Goal: Information Seeking & Learning: Check status

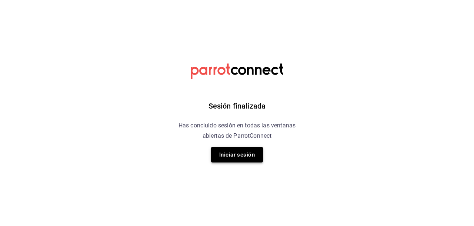
click at [248, 155] on button "Iniciar sesión" at bounding box center [237, 155] width 52 height 16
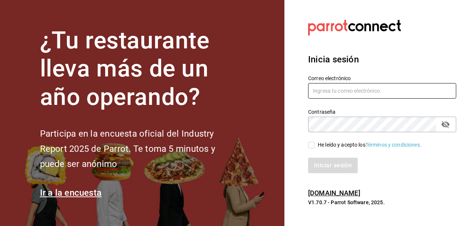
type input "[EMAIL_ADDRESS][DOMAIN_NAME]"
click at [312, 147] on input "He leído y acepto los Términos y condiciones." at bounding box center [311, 145] width 7 height 7
checkbox input "true"
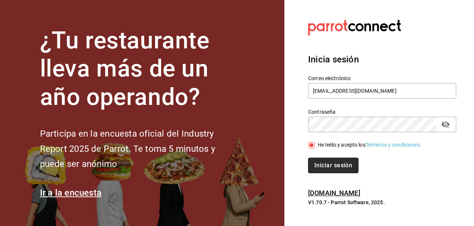
click at [323, 164] on button "Iniciar sesión" at bounding box center [333, 166] width 50 height 16
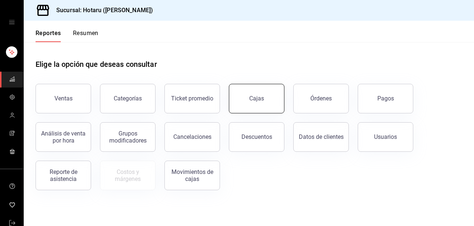
click at [255, 102] on div "Cajas" at bounding box center [256, 98] width 15 height 9
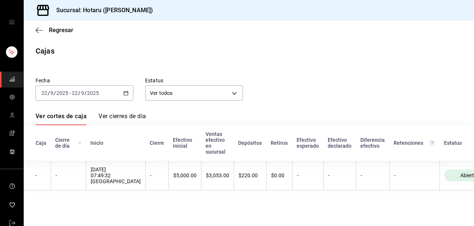
click at [248, 188] on th "$220.00" at bounding box center [249, 176] width 33 height 30
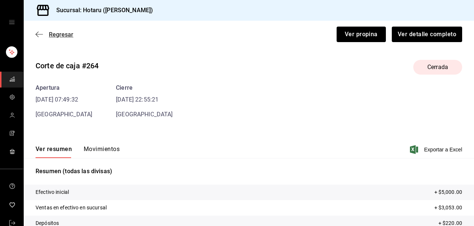
click at [42, 34] on icon "button" at bounding box center [39, 34] width 7 height 7
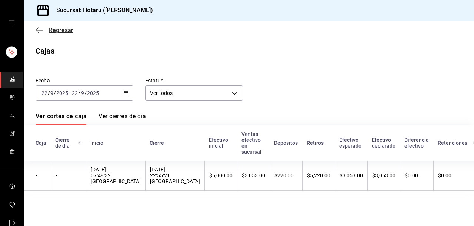
click at [41, 30] on icon "button" at bounding box center [39, 30] width 7 height 0
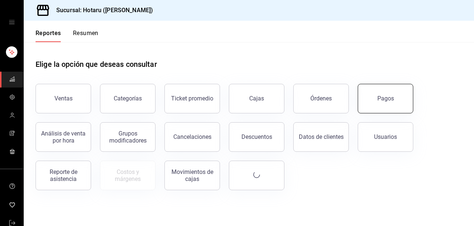
click at [393, 107] on button "Pagos" at bounding box center [385, 99] width 56 height 30
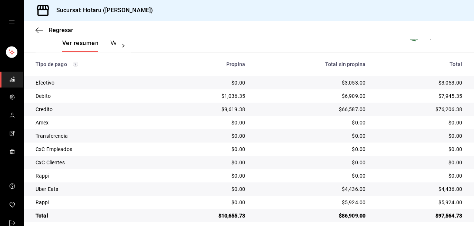
scroll to position [127, 0]
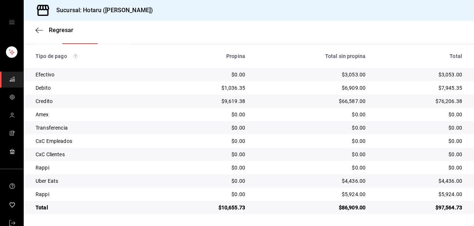
click at [35, 31] on div "Regresar" at bounding box center [249, 30] width 450 height 19
click at [41, 31] on icon "button" at bounding box center [39, 30] width 7 height 7
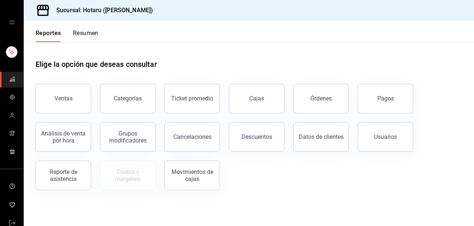
click at [258, 83] on div "Cajas" at bounding box center [252, 94] width 64 height 38
click at [259, 93] on link "Cajas" at bounding box center [257, 99] width 56 height 30
